Goal: Task Accomplishment & Management: Manage account settings

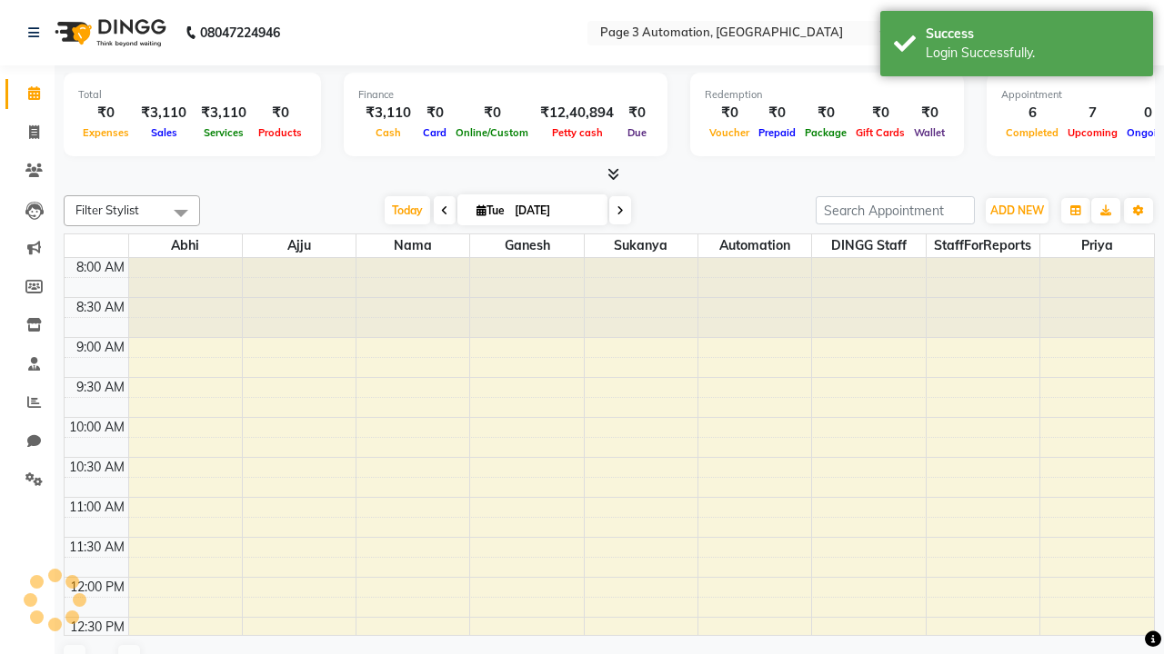
select select "en"
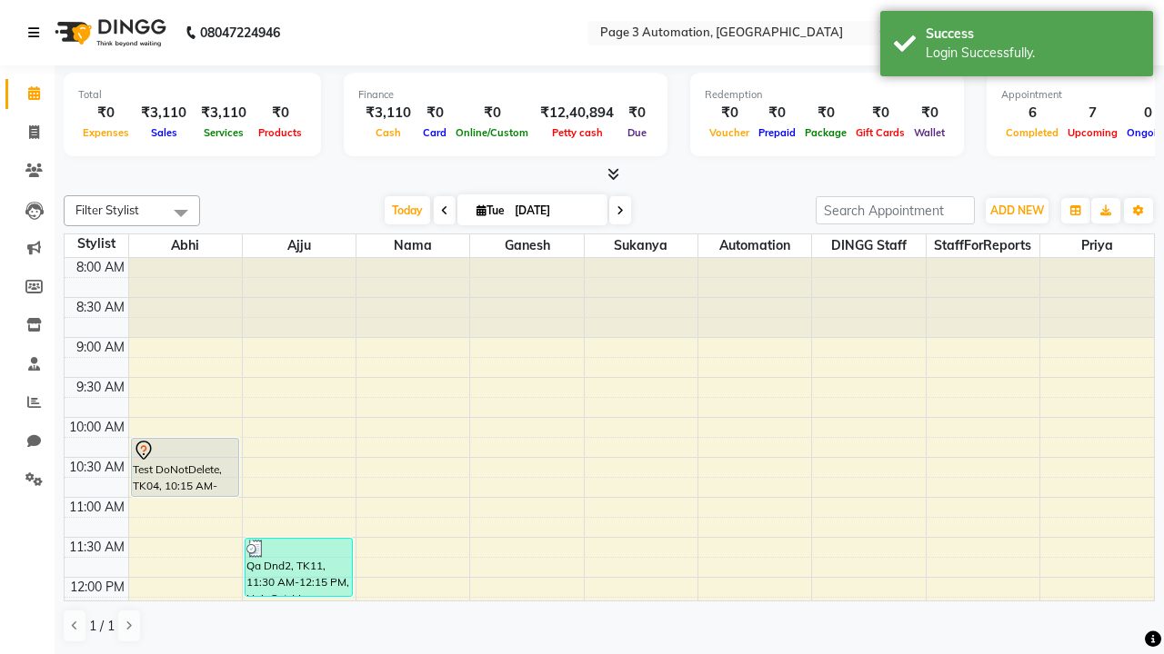
click at [37, 33] on icon at bounding box center [33, 32] width 11 height 13
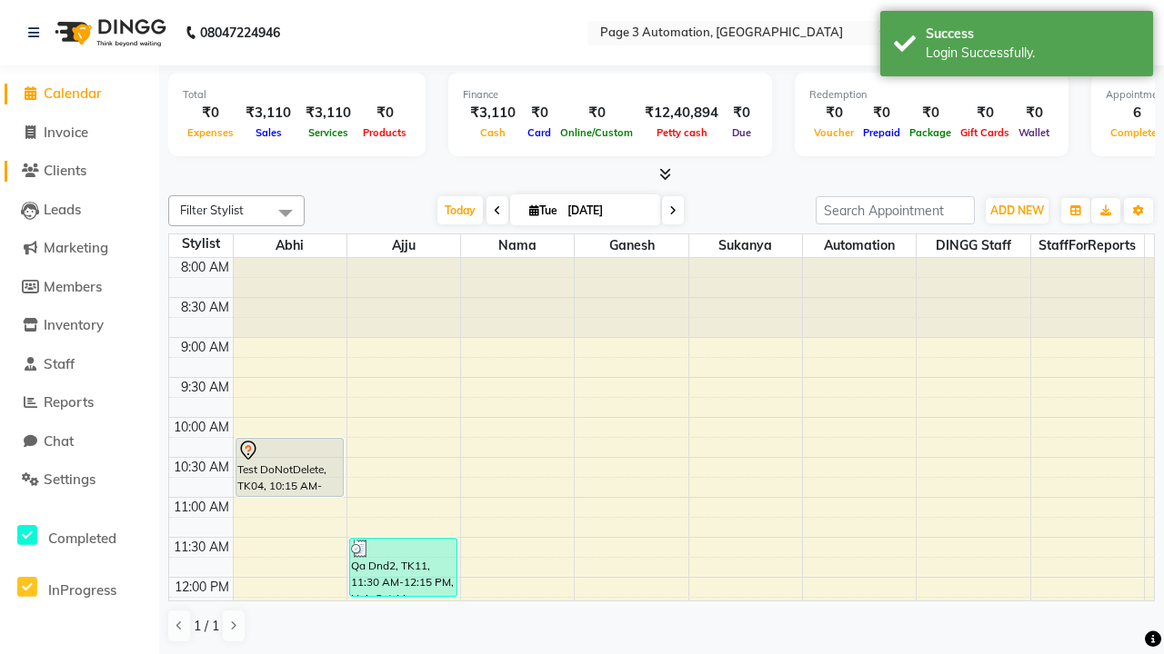
click at [79, 171] on span "Clients" at bounding box center [65, 170] width 43 height 17
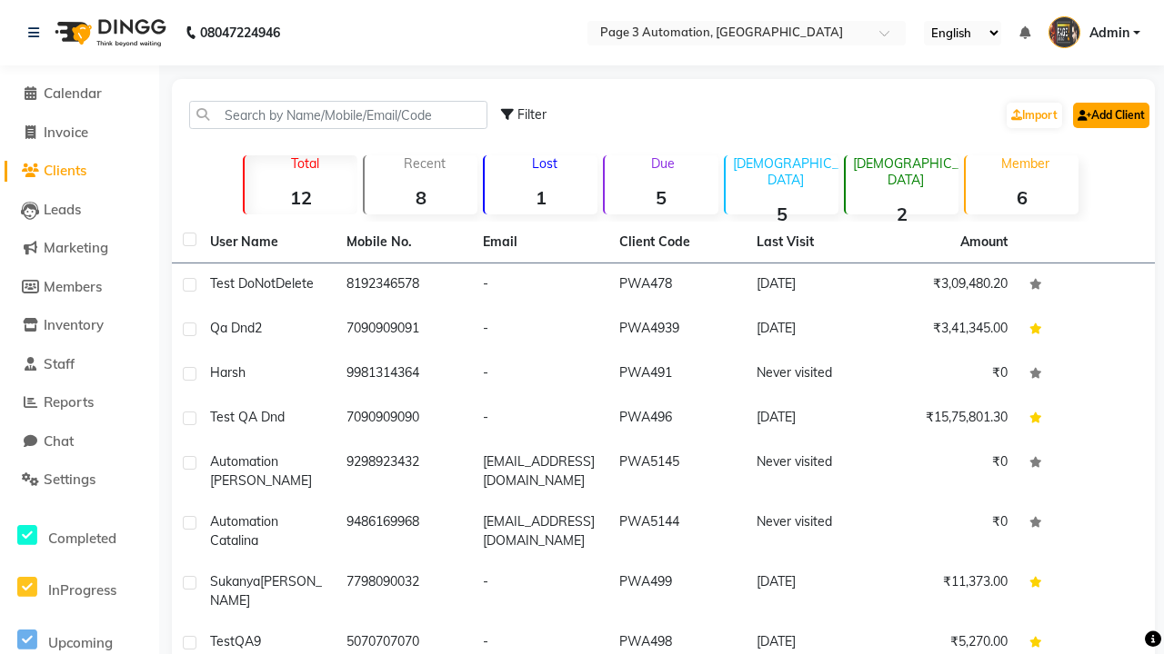
click at [1109, 115] on link "Add Client" at bounding box center [1111, 115] width 76 height 25
select select "22"
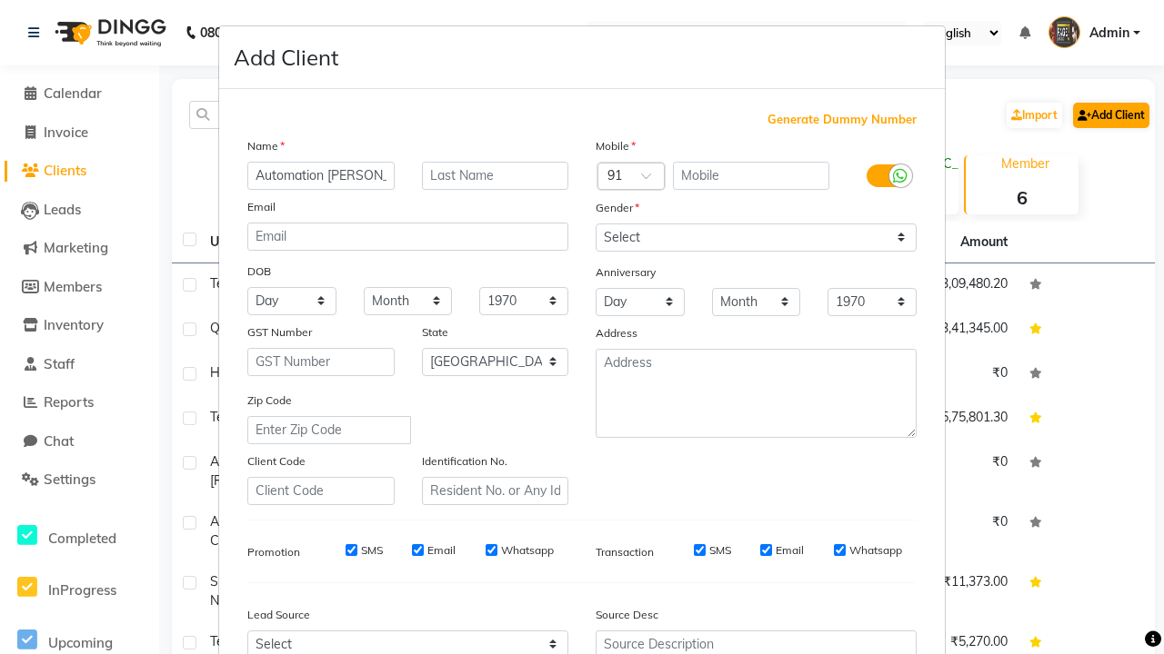
type input "Automation [PERSON_NAME]"
type input "9381671752"
type input "[EMAIL_ADDRESS][DOMAIN_NAME]"
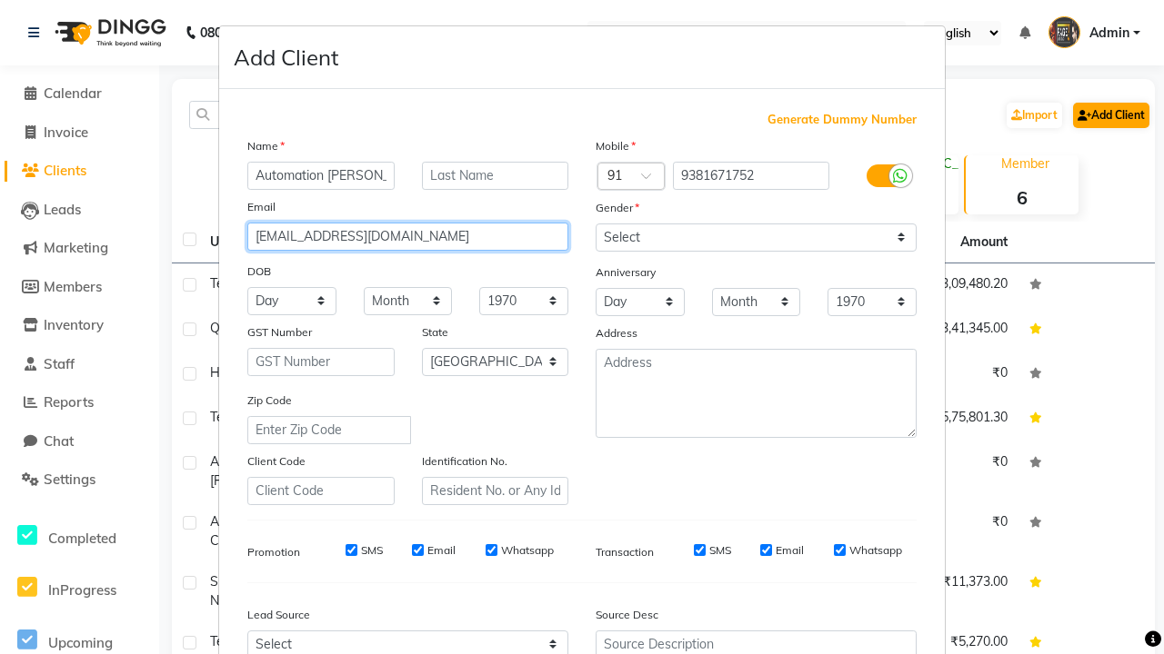
select select "[DEMOGRAPHIC_DATA]"
type input "[EMAIL_ADDRESS][DOMAIN_NAME]"
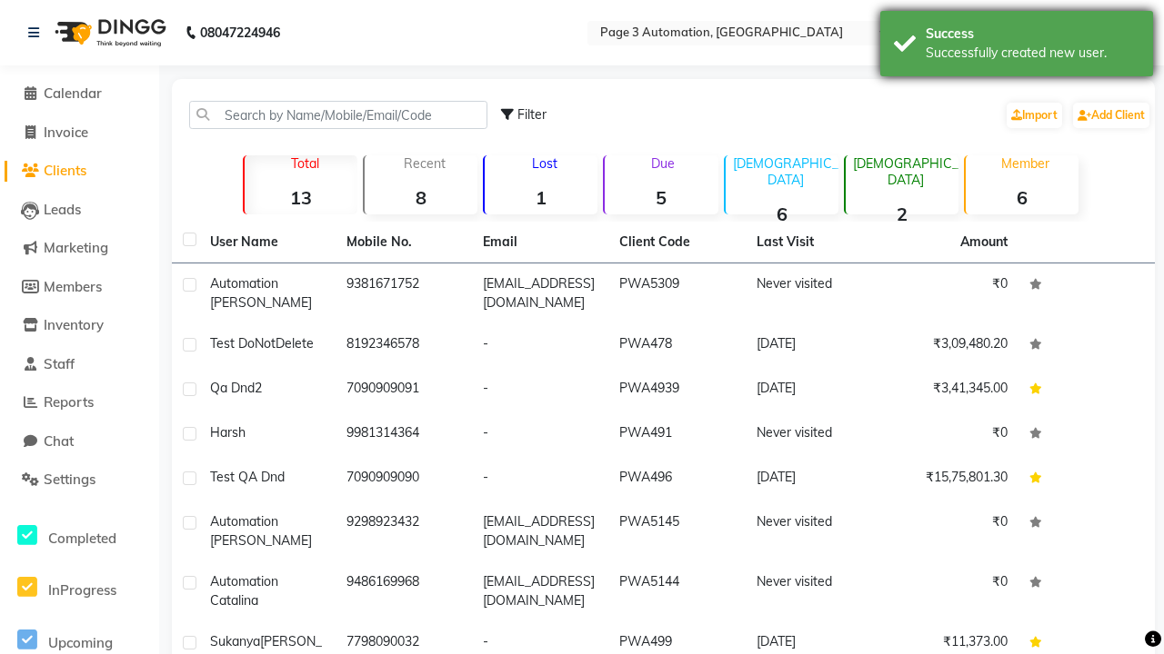
click at [1016, 46] on div "Successfully created new user." at bounding box center [1032, 53] width 214 height 19
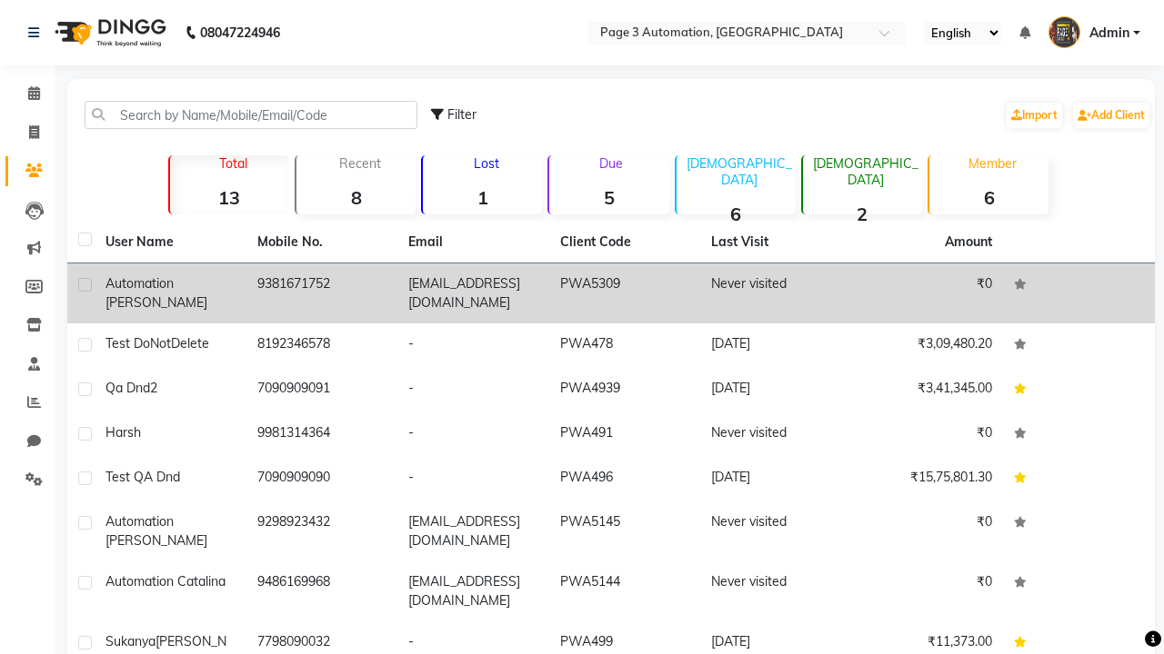
click at [85, 285] on label at bounding box center [85, 285] width 14 height 14
click at [85, 285] on input "checkbox" at bounding box center [84, 286] width 12 height 12
checkbox input "true"
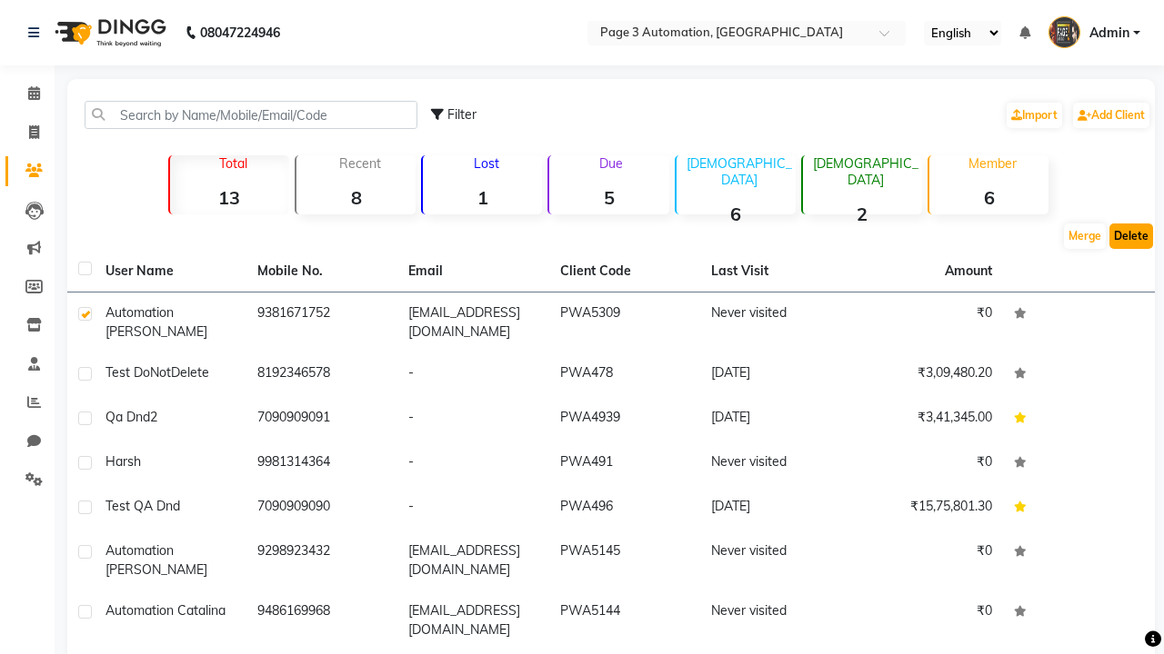
click at [1131, 236] on button "Delete" at bounding box center [1131, 236] width 44 height 25
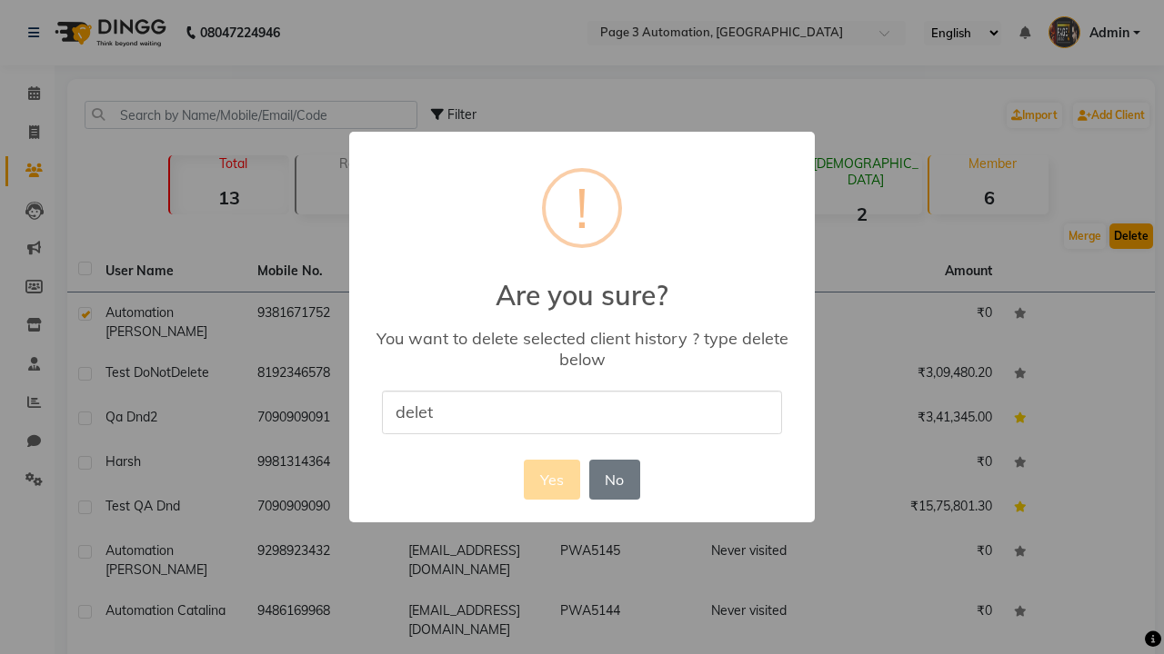
type input "delete"
click at [551, 479] on button "Yes" at bounding box center [551, 480] width 55 height 40
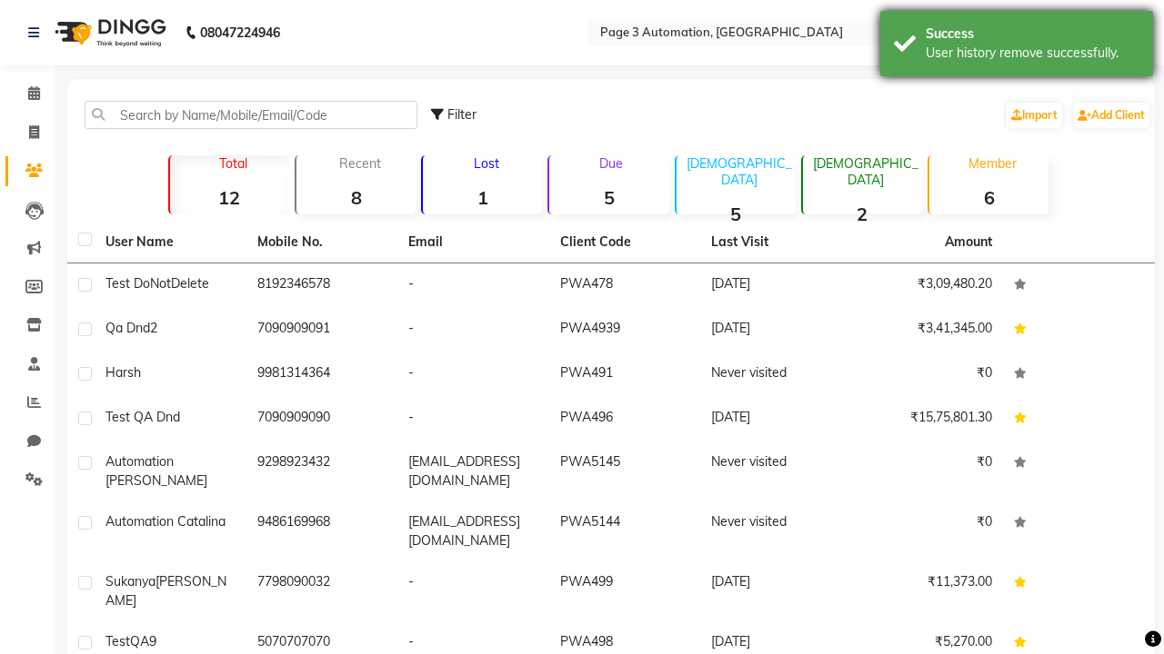
click at [1016, 46] on div "User history remove successfully." at bounding box center [1032, 53] width 214 height 19
